Goal: Find contact information: Find contact information

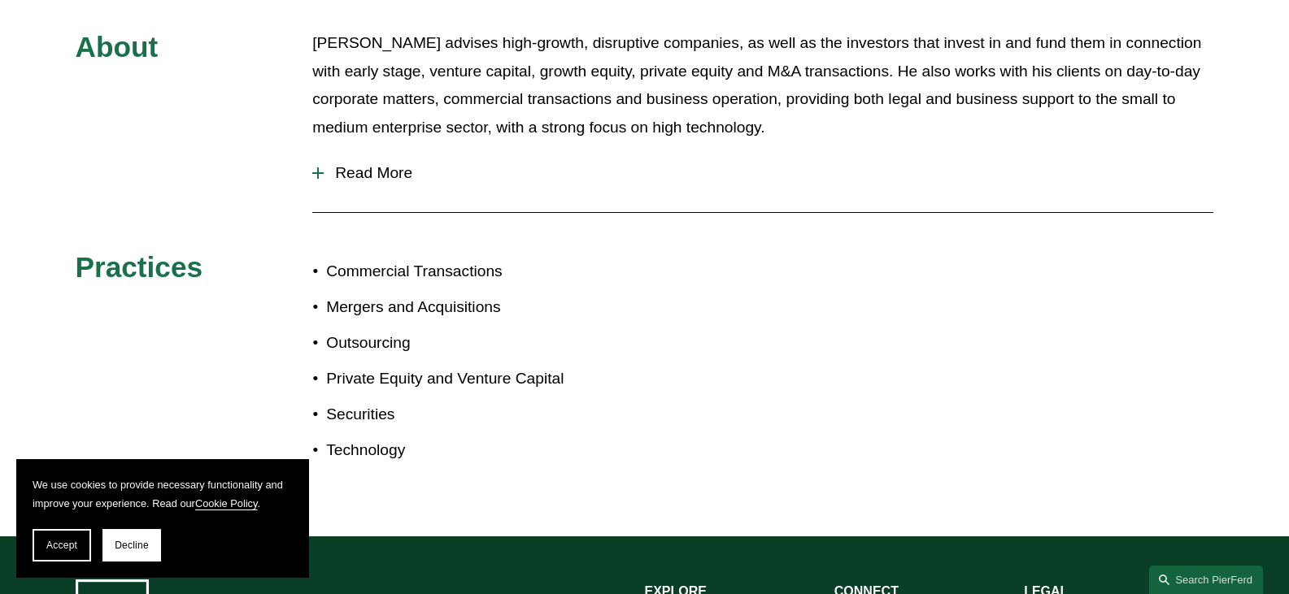
scroll to position [813, 0]
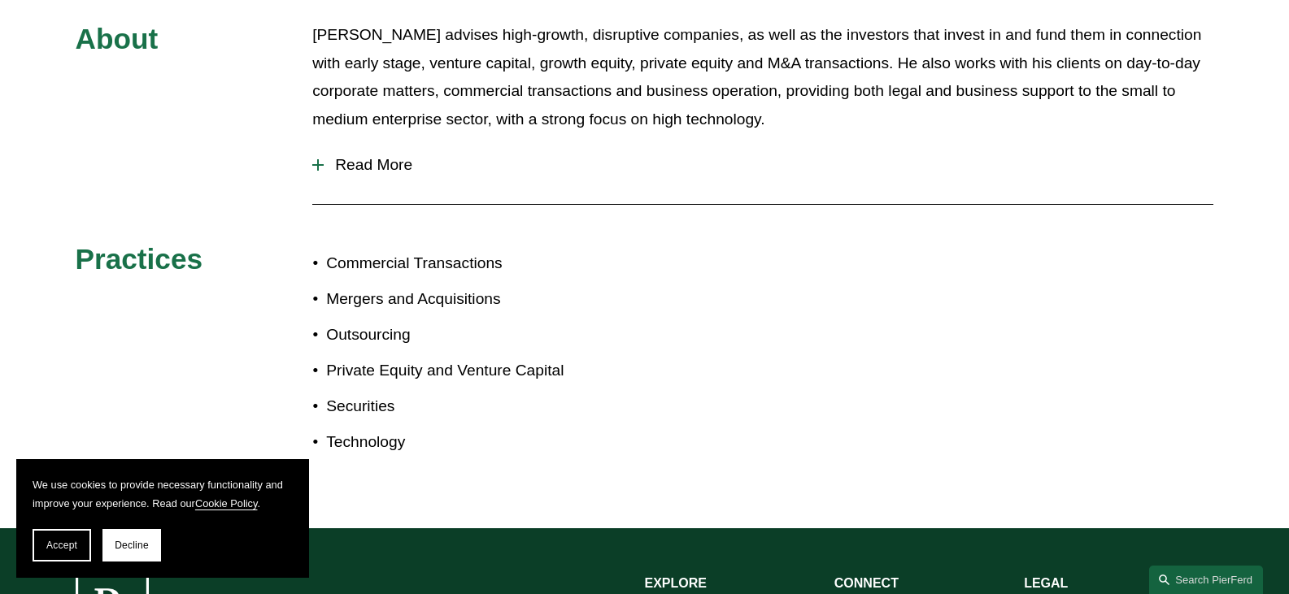
click at [388, 156] on span "Read More" at bounding box center [769, 165] width 890 height 18
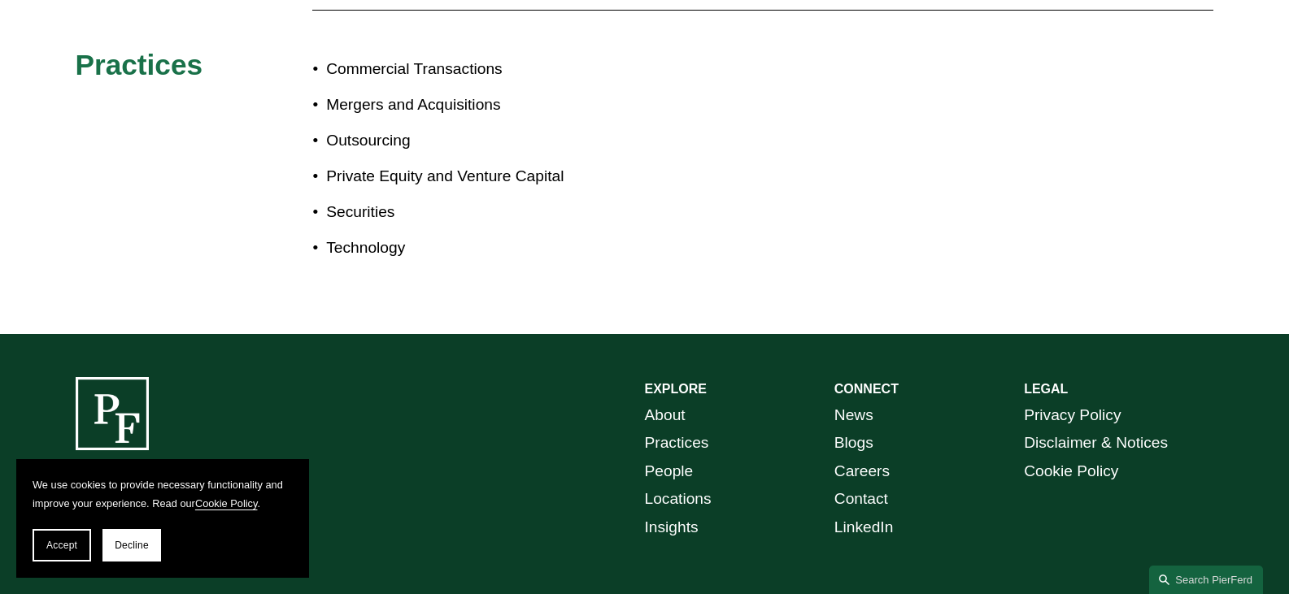
scroll to position [2069, 0]
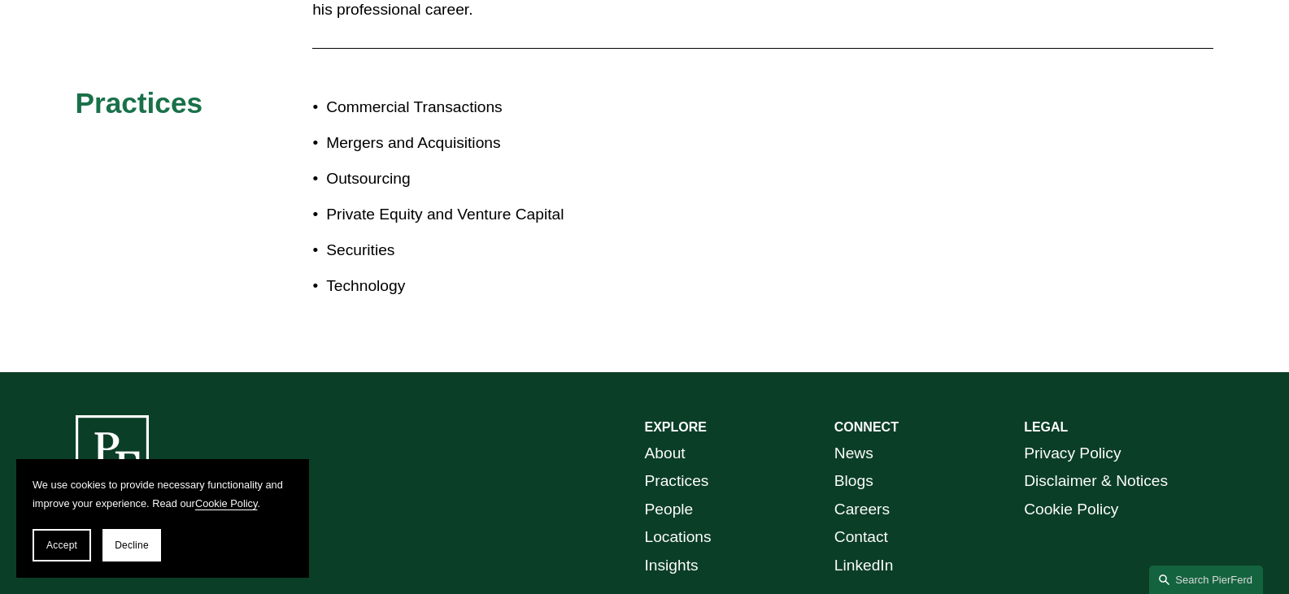
click at [679, 524] on link "Locations" at bounding box center [678, 538] width 67 height 28
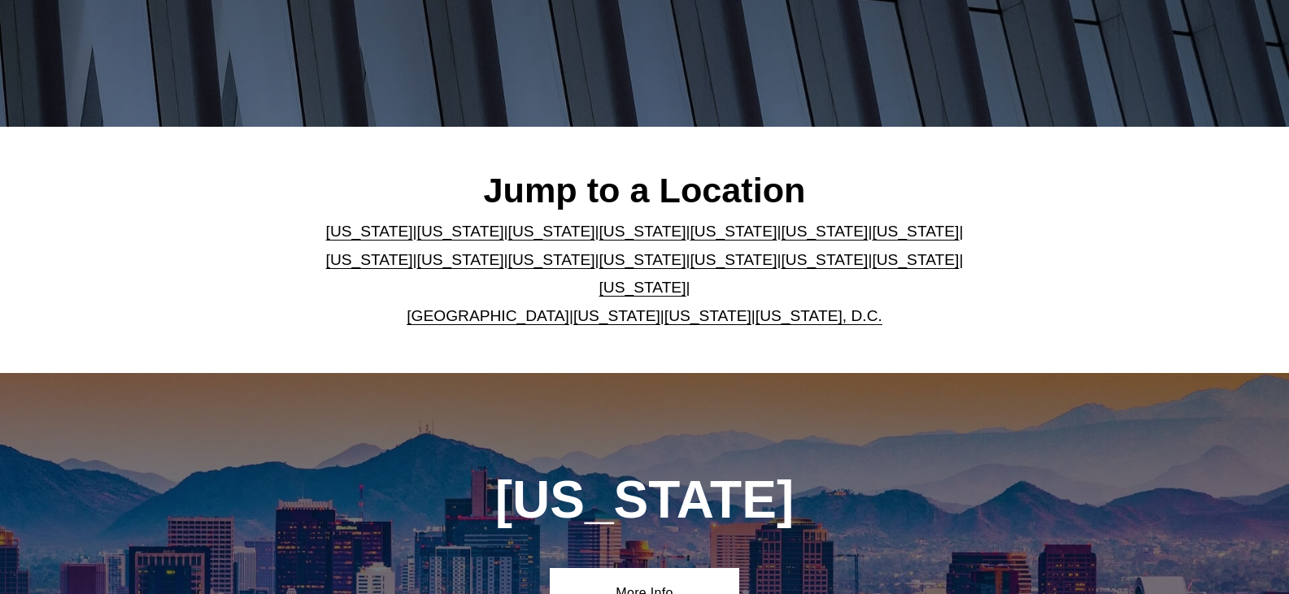
scroll to position [325, 0]
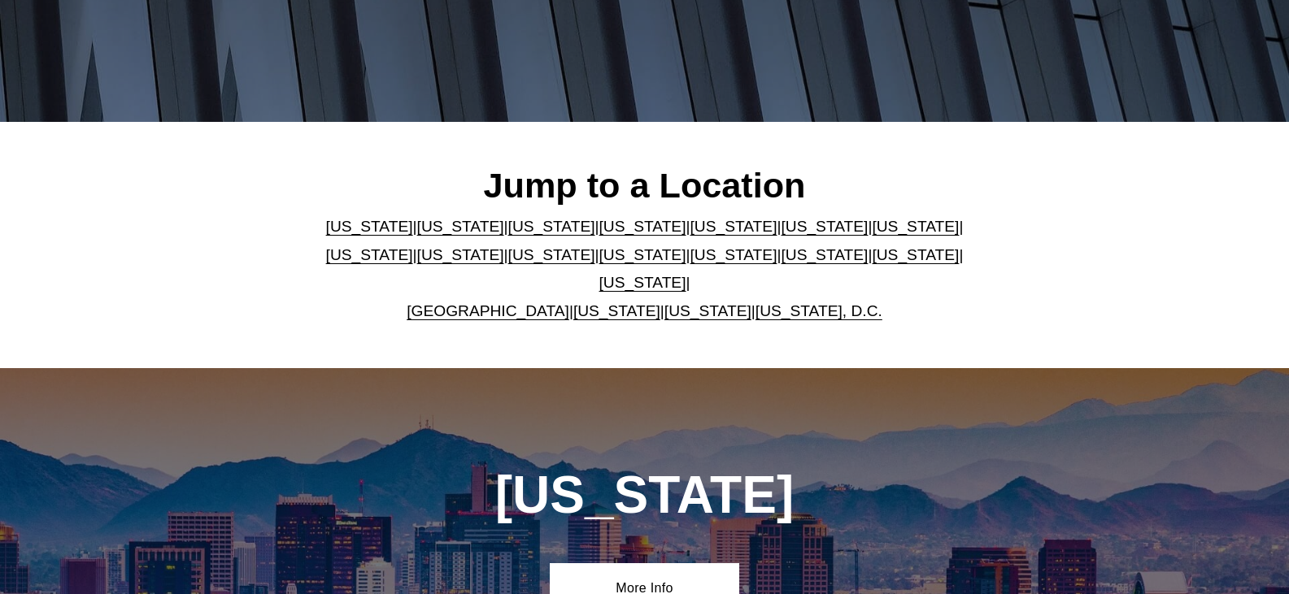
click at [748, 283] on p "[US_STATE] | [US_STATE] | [US_STATE] | [US_STATE] | [US_STATE] | [US_STATE] | […" at bounding box center [644, 269] width 664 height 112
click at [759, 303] on link "[US_STATE], D.C." at bounding box center [818, 311] width 127 height 17
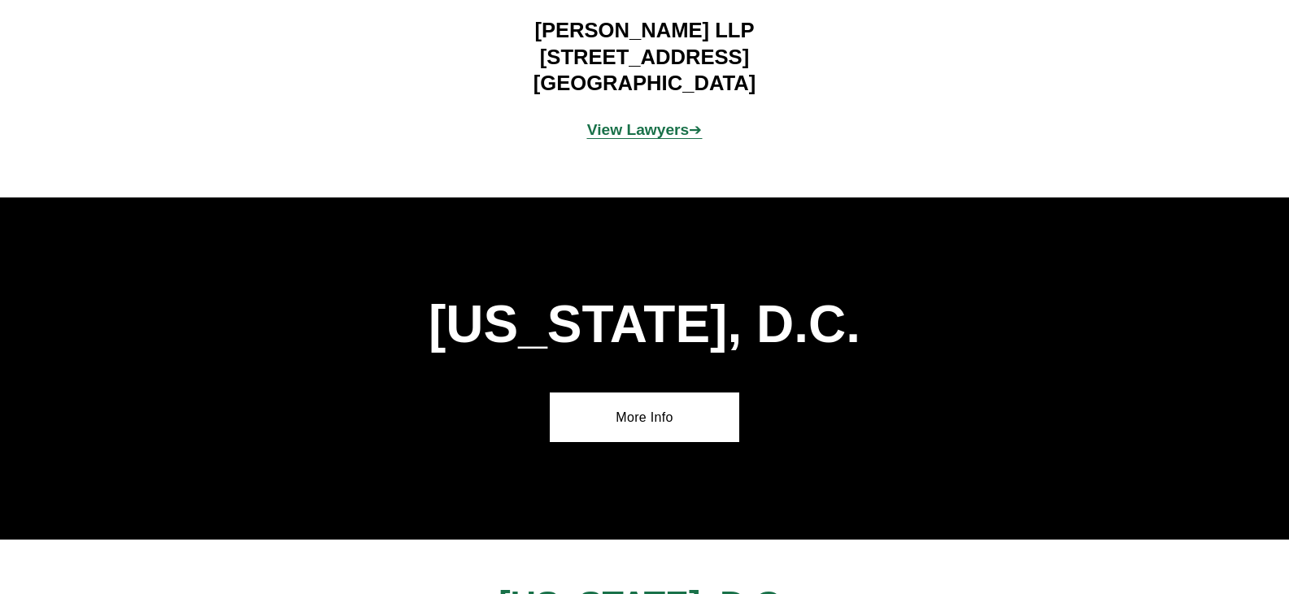
scroll to position [12202, 0]
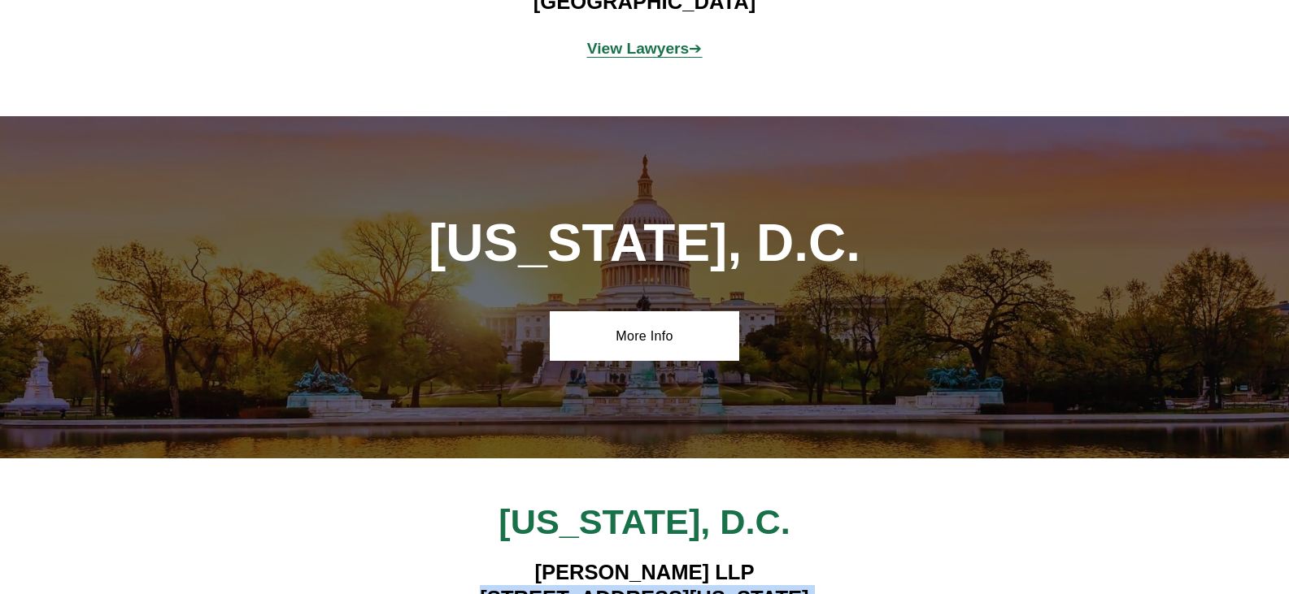
drag, startPoint x: 465, startPoint y: 311, endPoint x: 814, endPoint y: 337, distance: 349.8
click at [814, 559] on h4 "[PERSON_NAME][GEOGRAPHIC_DATA][STREET_ADDRESS][US_STATE][US_STATE]" at bounding box center [644, 598] width 664 height 79
copy h4 "[STREET_ADDRESS][US_STATE][US_STATE]"
